Goal: Find specific page/section: Find specific page/section

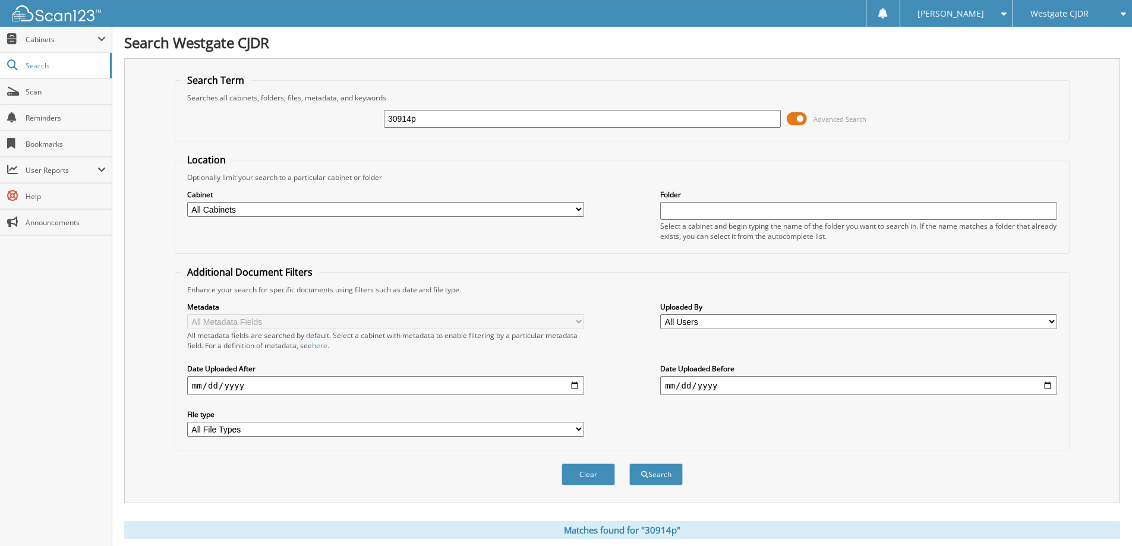
click at [561, 119] on input "30914p" at bounding box center [582, 119] width 397 height 18
type input "33115p"
click at [629, 463] on button "Search" at bounding box center [655, 474] width 53 height 22
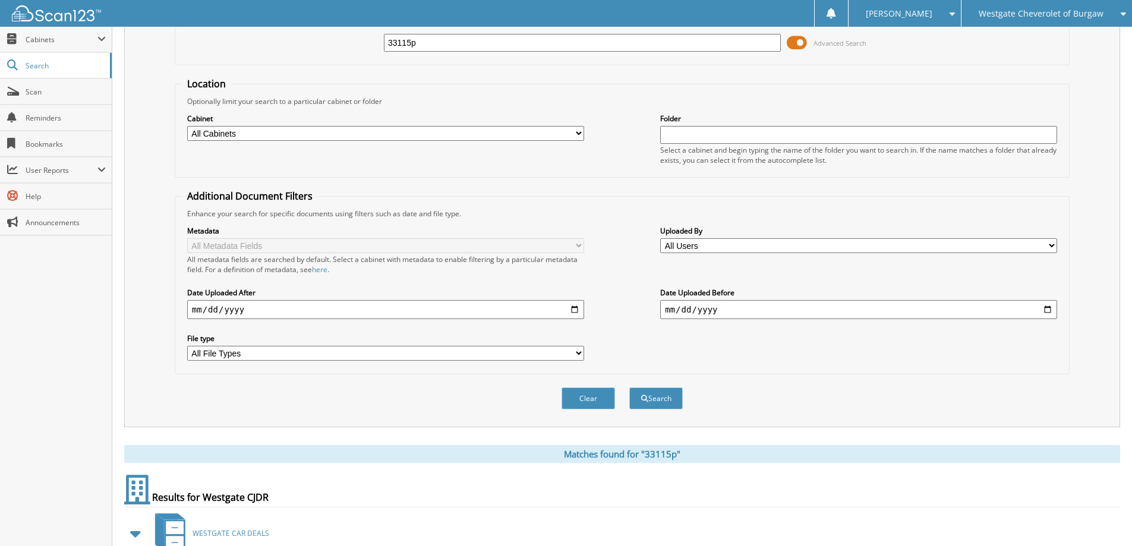
scroll to position [200, 0]
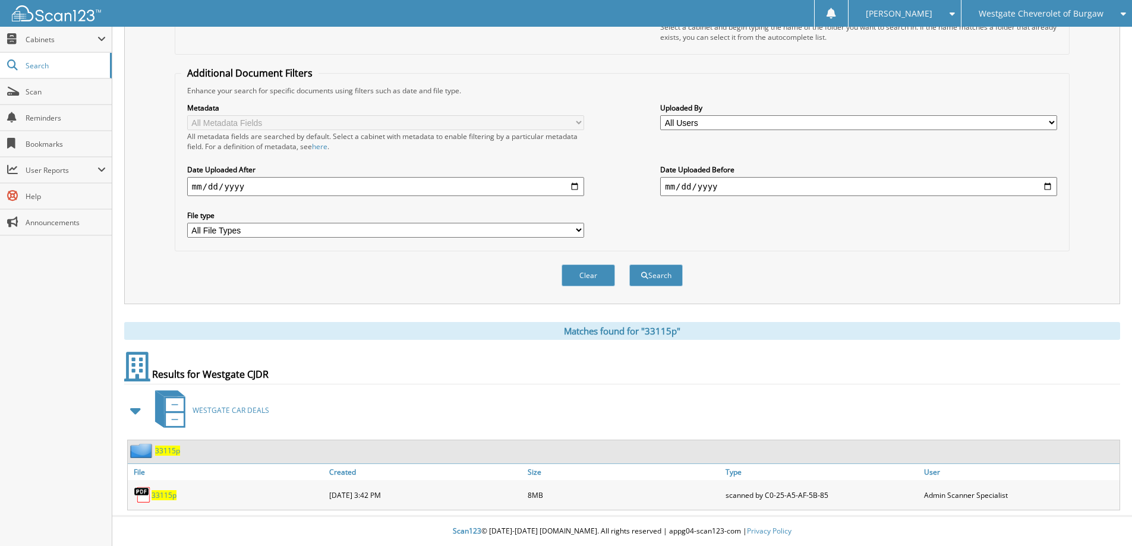
click at [164, 493] on span "33115p" at bounding box center [163, 495] width 25 height 10
click at [154, 498] on span "33115p" at bounding box center [163, 495] width 25 height 10
click at [159, 453] on span "33115p" at bounding box center [167, 451] width 25 height 10
